Goal: Information Seeking & Learning: Stay updated

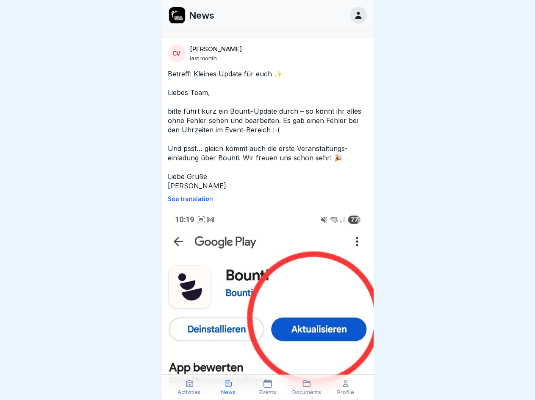
click at [264, 199] on p "See translation" at bounding box center [268, 198] width 200 height 7
click at [190, 387] on icon at bounding box center [189, 383] width 8 height 8
click at [229, 387] on icon at bounding box center [228, 383] width 8 height 8
click at [268, 387] on icon at bounding box center [268, 383] width 8 height 8
click at [307, 387] on icon at bounding box center [307, 383] width 8 height 8
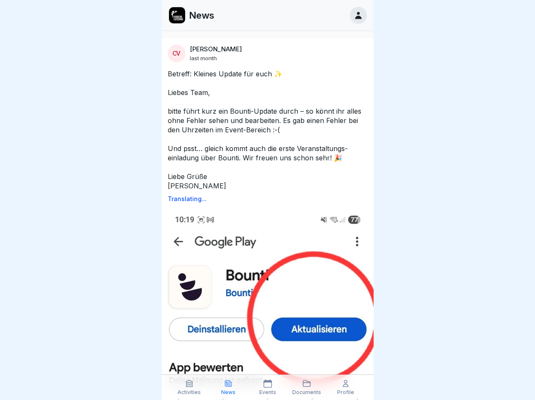
click at [346, 387] on icon at bounding box center [346, 383] width 8 height 8
